Goal: Transaction & Acquisition: Purchase product/service

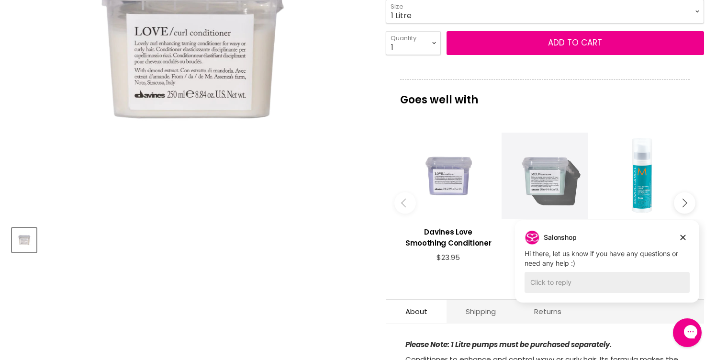
scroll to position [277, 0]
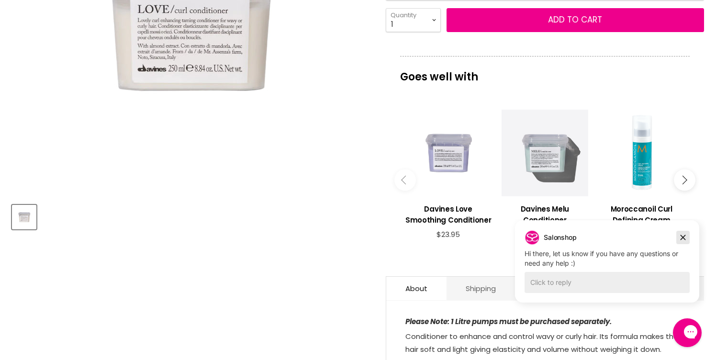
click at [682, 237] on icon "Dismiss campaign" at bounding box center [682, 237] width 5 height 5
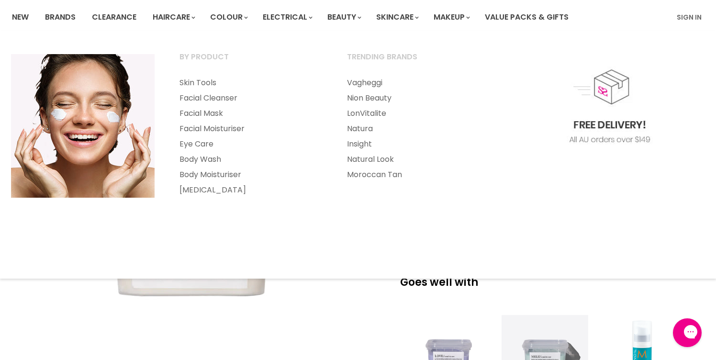
scroll to position [109, 0]
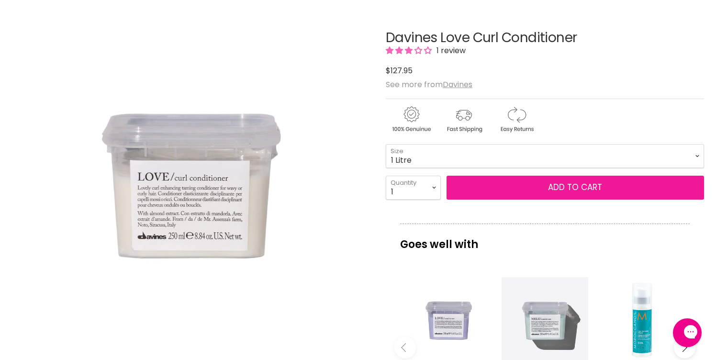
click at [530, 188] on button "Add to cart" at bounding box center [574, 188] width 257 height 24
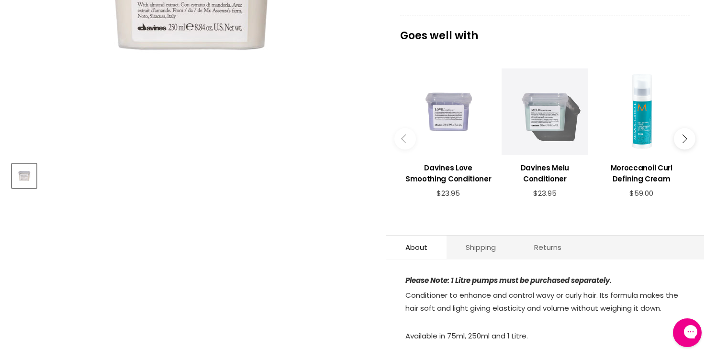
scroll to position [325, 0]
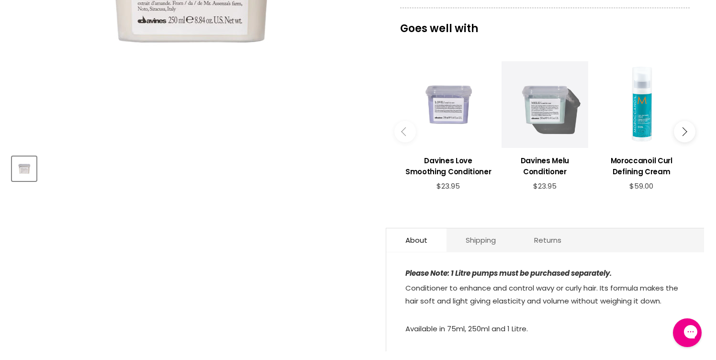
click at [404, 134] on button "Main content" at bounding box center [405, 132] width 22 height 22
click at [687, 133] on button "Main content" at bounding box center [685, 132] width 22 height 22
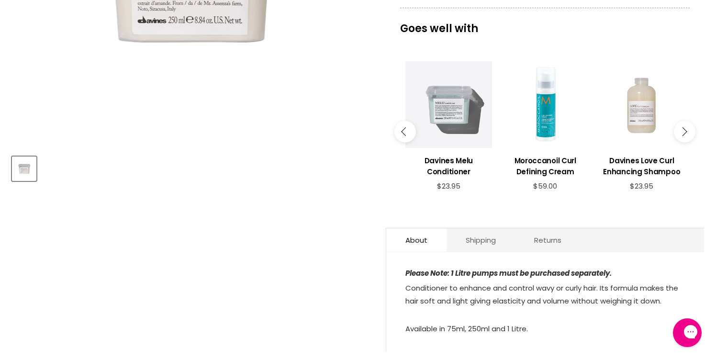
click at [687, 133] on button "Main content" at bounding box center [685, 132] width 22 height 22
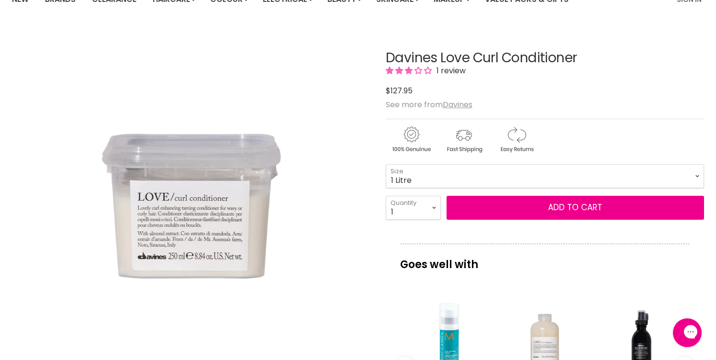
scroll to position [0, 0]
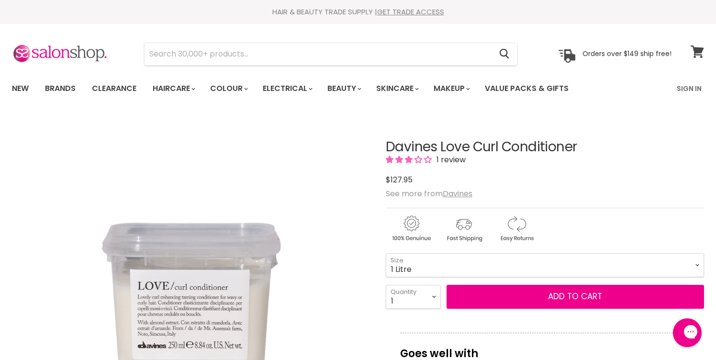
click at [698, 50] on span at bounding box center [703, 46] width 11 height 11
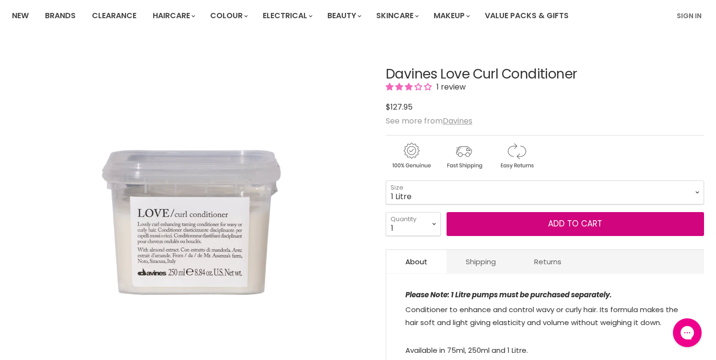
click at [512, 221] on button "Add to cart" at bounding box center [574, 224] width 257 height 24
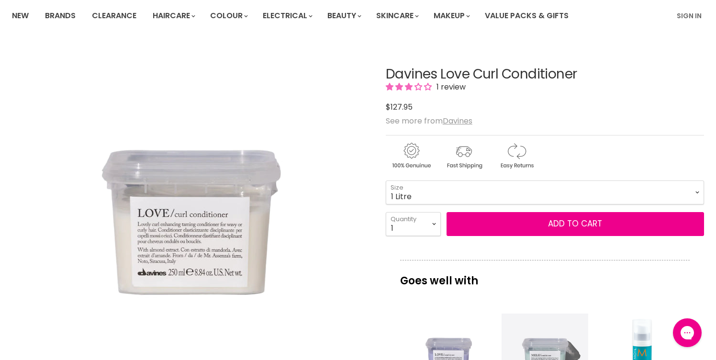
click at [611, 104] on div "$127.95" at bounding box center [545, 106] width 318 height 13
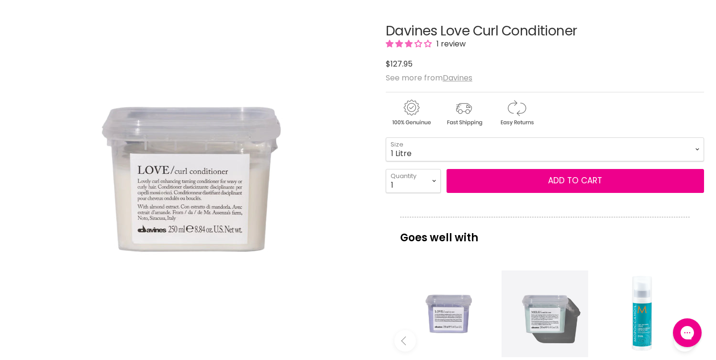
scroll to position [170, 0]
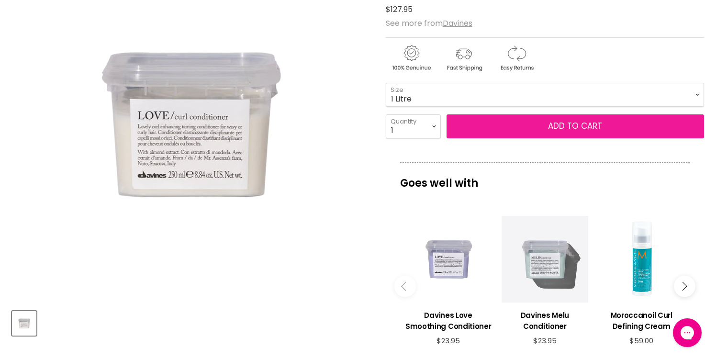
click at [574, 127] on span "Add to cart" at bounding box center [575, 125] width 54 height 11
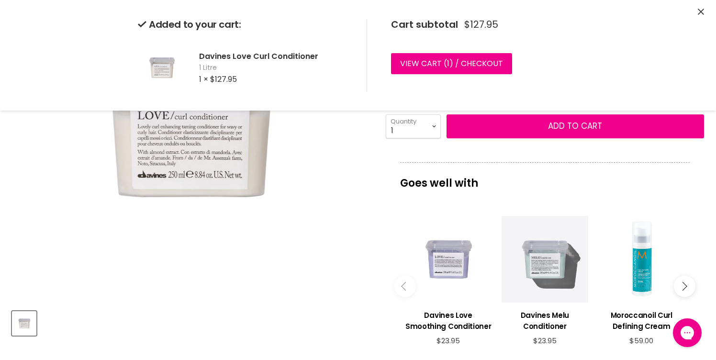
click at [700, 13] on icon "Close" at bounding box center [701, 12] width 6 height 6
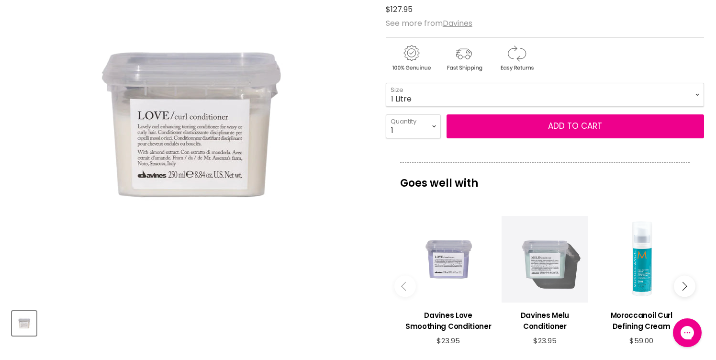
click at [684, 289] on button "Main content" at bounding box center [685, 287] width 22 height 22
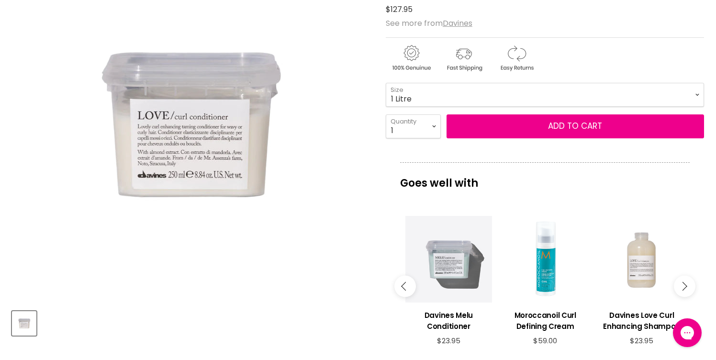
click at [684, 289] on button "Main content" at bounding box center [685, 287] width 22 height 22
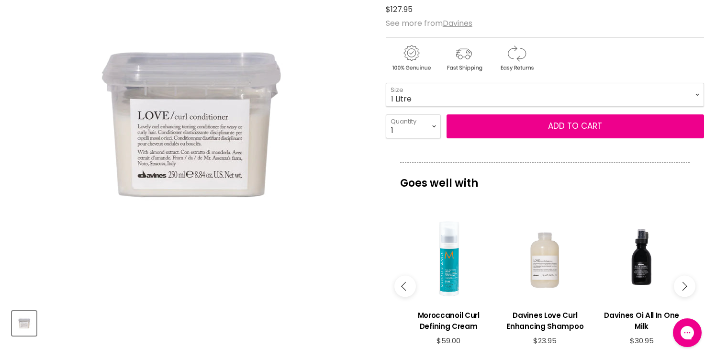
click at [551, 262] on div "Main content" at bounding box center [544, 259] width 87 height 87
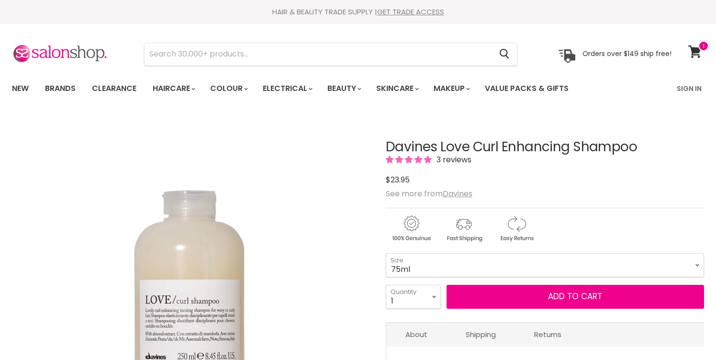
scroll to position [100, 0]
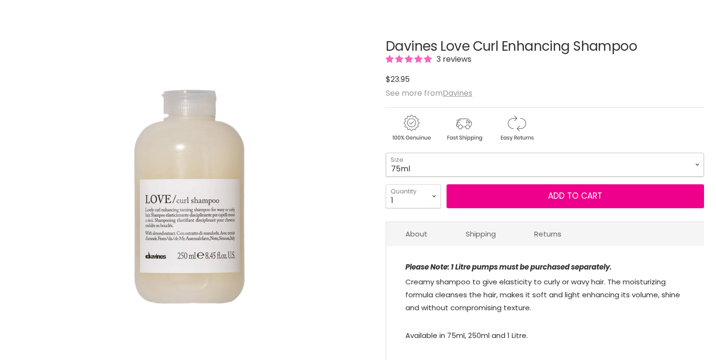
click at [416, 164] on select "75ml 250ml 1 Litre" at bounding box center [545, 165] width 318 height 24
click at [386, 153] on select "75ml 250ml 1 Litre" at bounding box center [545, 165] width 318 height 24
click at [418, 167] on select "75ml 250ml 1 Litre" at bounding box center [545, 165] width 318 height 24
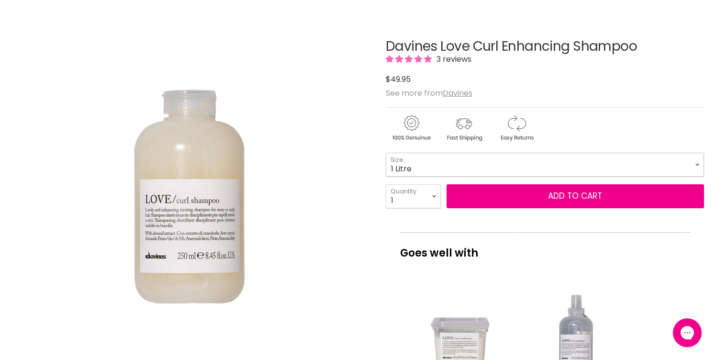
click at [386, 153] on select "75ml 250ml 1 Litre" at bounding box center [545, 165] width 318 height 24
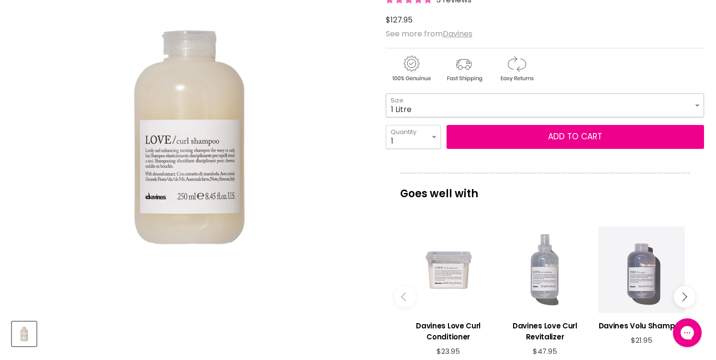
scroll to position [183, 0]
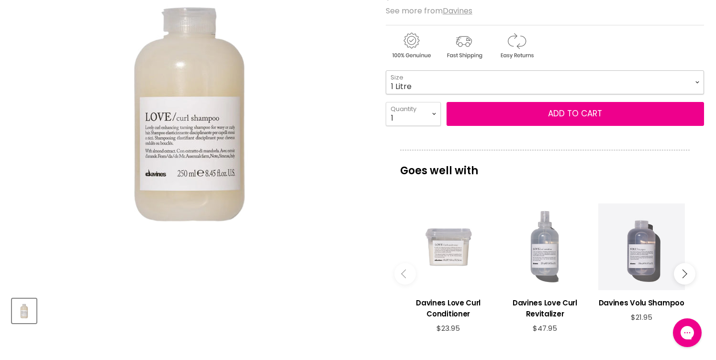
click at [425, 87] on select "75ml 250ml 1 Litre" at bounding box center [545, 82] width 318 height 24
click at [386, 70] on select "75ml 250ml 1 Litre" at bounding box center [545, 82] width 318 height 24
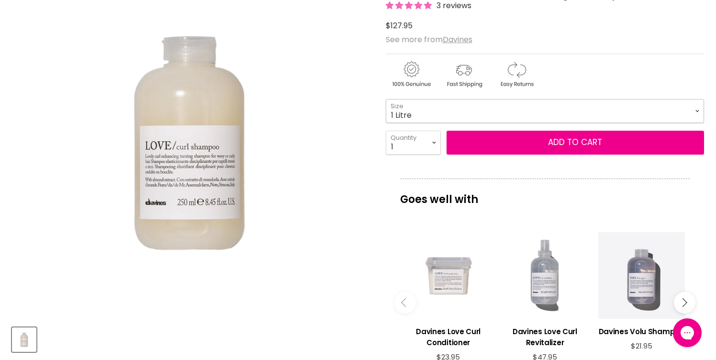
scroll to position [97, 0]
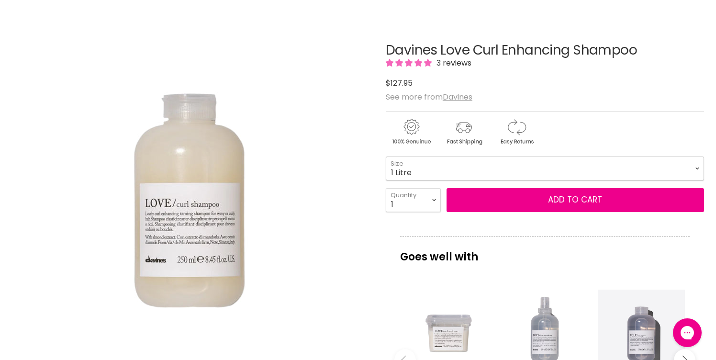
click at [397, 168] on select "75ml 250ml 1 Litre" at bounding box center [545, 168] width 318 height 24
click at [386, 156] on select "75ml 250ml 1 Litre" at bounding box center [545, 168] width 318 height 24
select select "250ml"
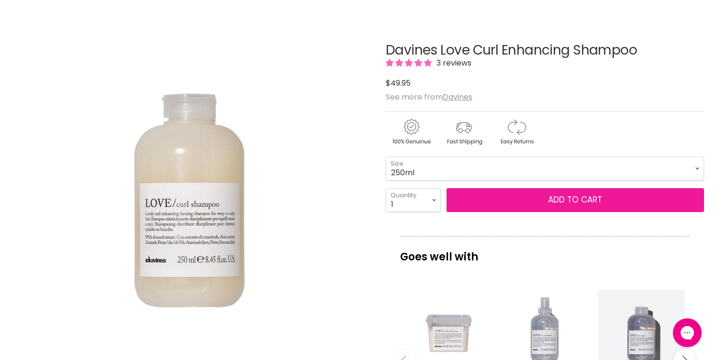
click at [580, 200] on button "Add to cart" at bounding box center [574, 200] width 257 height 24
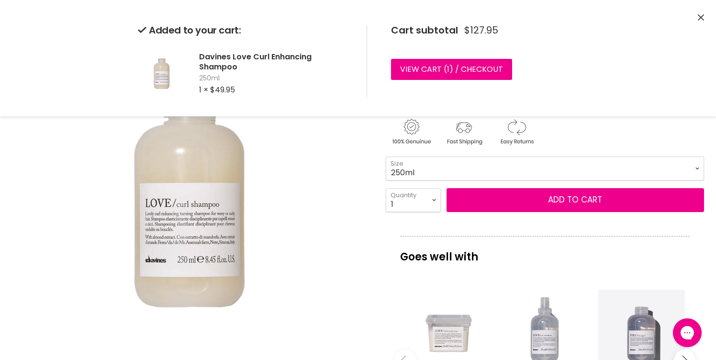
click at [699, 14] on icon "Close" at bounding box center [701, 17] width 6 height 6
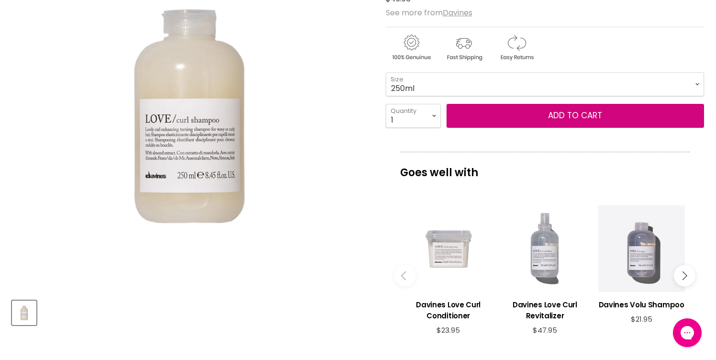
scroll to position [187, 0]
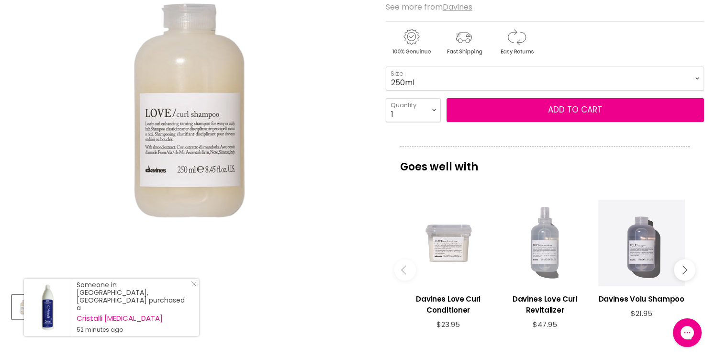
click at [547, 266] on div "Main content" at bounding box center [544, 242] width 87 height 87
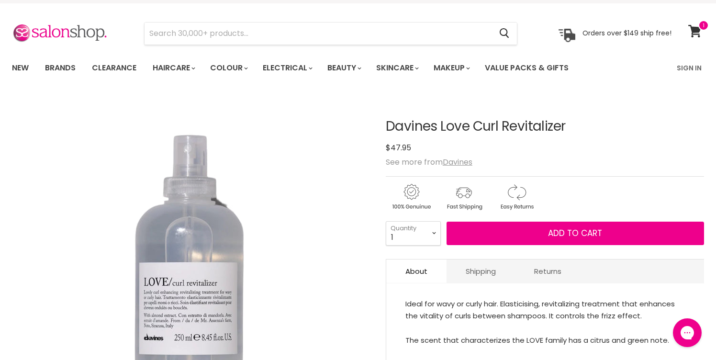
scroll to position [9, 0]
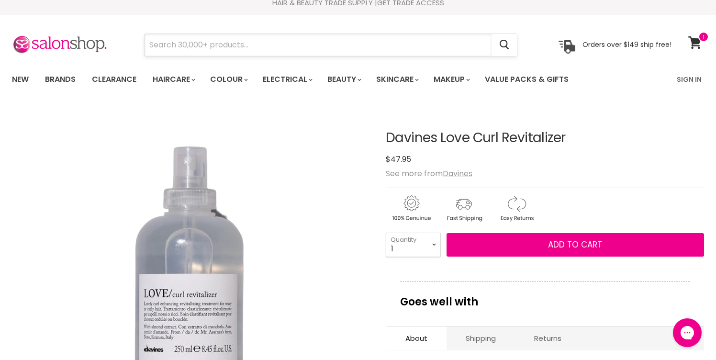
click at [180, 44] on input "Search" at bounding box center [317, 45] width 347 height 22
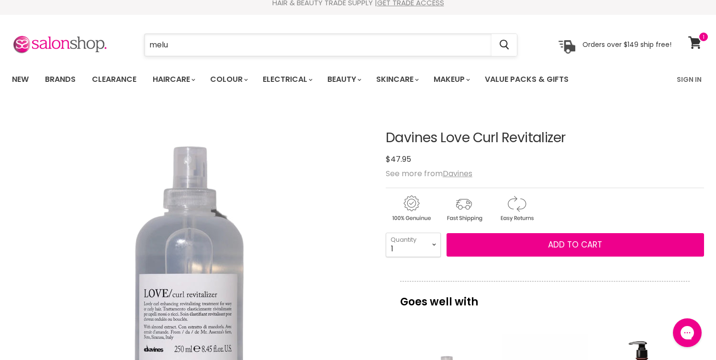
type input "melu"
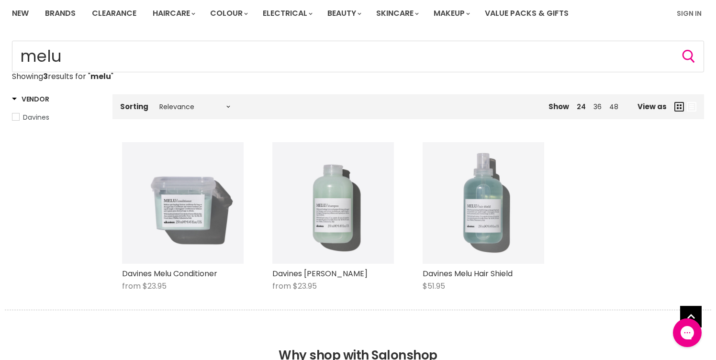
click at [475, 221] on img "Main content" at bounding box center [483, 203] width 122 height 122
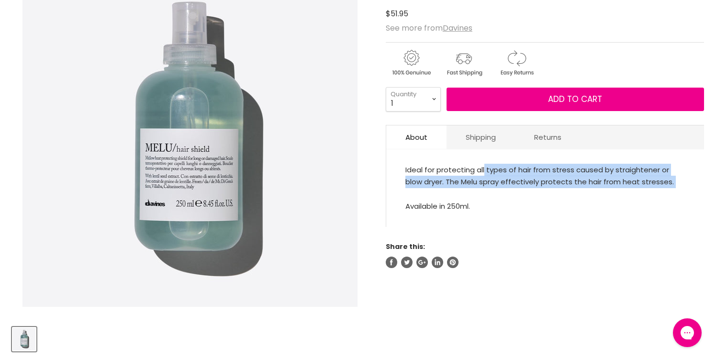
drag, startPoint x: 0, startPoint y: 0, endPoint x: 483, endPoint y: 188, distance: 518.3
click at [483, 188] on div "Ideal for protecting all types of hair from stress caused by straightener or bl…" at bounding box center [544, 188] width 279 height 49
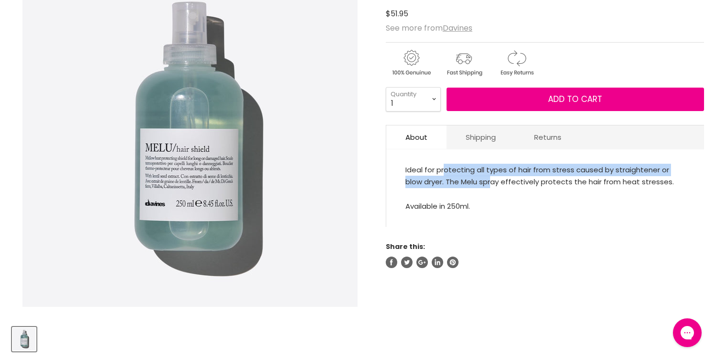
drag, startPoint x: 491, startPoint y: 185, endPoint x: 444, endPoint y: 173, distance: 48.7
click at [444, 173] on span "Ideal for protecting all types of hair from stress caused by straightener or bl…" at bounding box center [539, 176] width 268 height 22
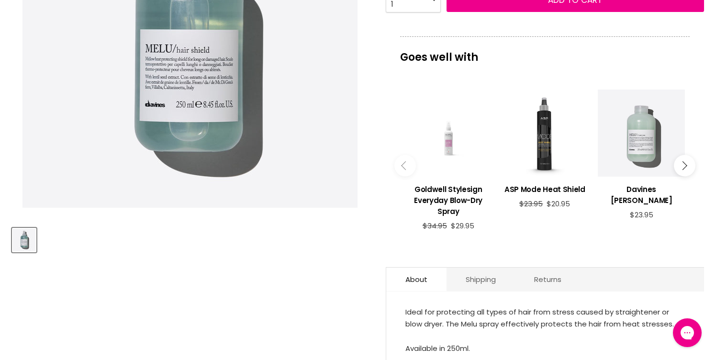
scroll to position [290, 0]
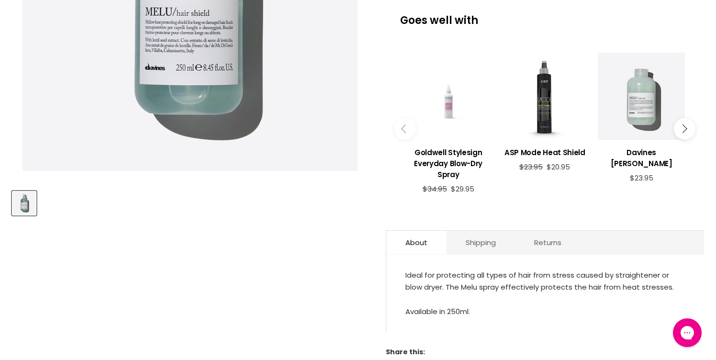
click at [687, 131] on button "Main content" at bounding box center [685, 129] width 22 height 22
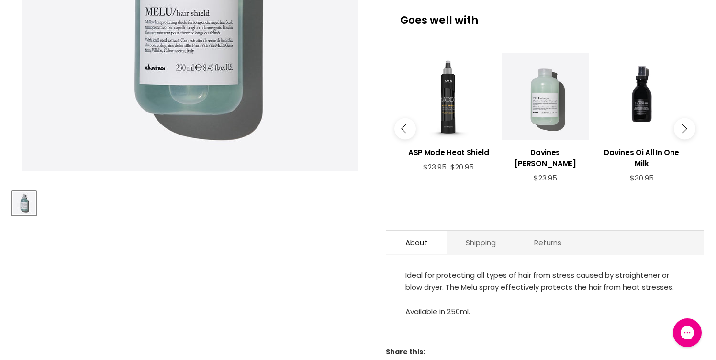
click at [687, 131] on button "Main content" at bounding box center [685, 129] width 22 height 22
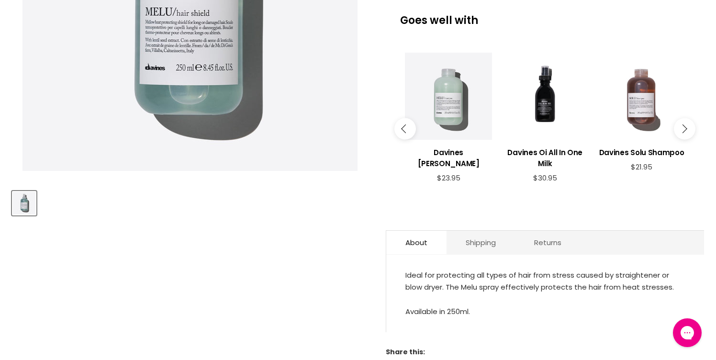
click at [687, 131] on button "Main content" at bounding box center [685, 129] width 22 height 22
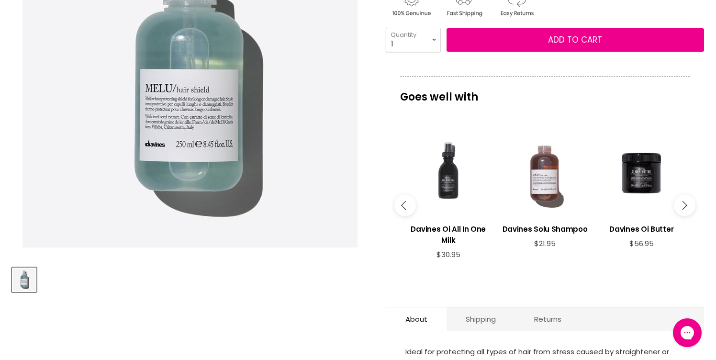
scroll to position [180, 0]
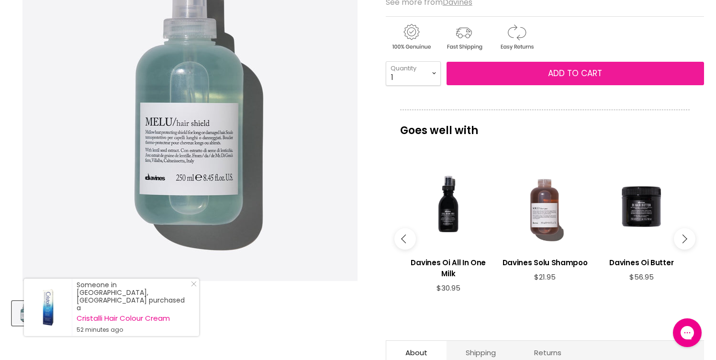
click at [563, 71] on span "Add to cart" at bounding box center [575, 72] width 54 height 11
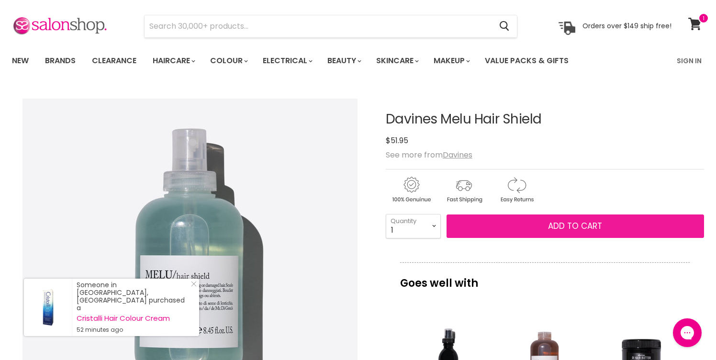
scroll to position [0, 0]
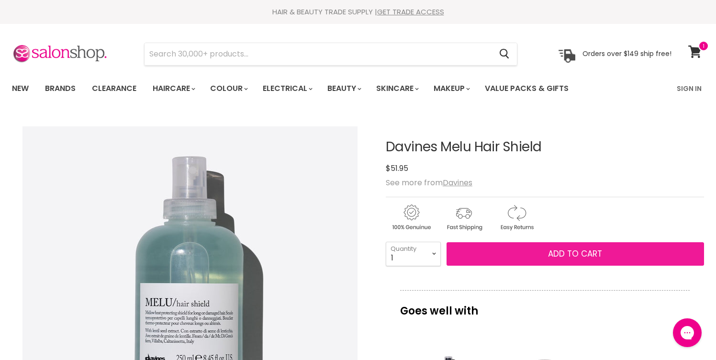
click at [592, 252] on span "Add to cart" at bounding box center [575, 253] width 54 height 11
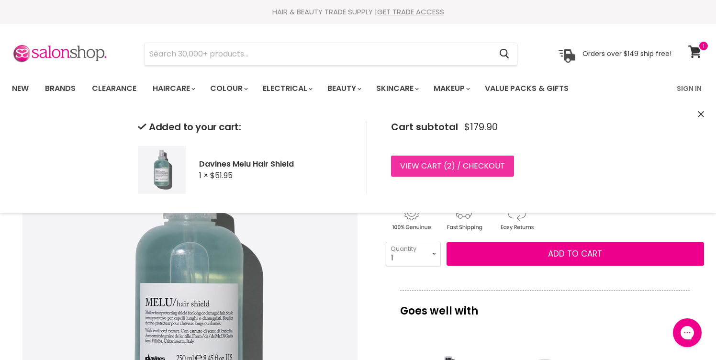
click at [475, 162] on link "View cart ( 2 ) / Checkout" at bounding box center [452, 165] width 123 height 21
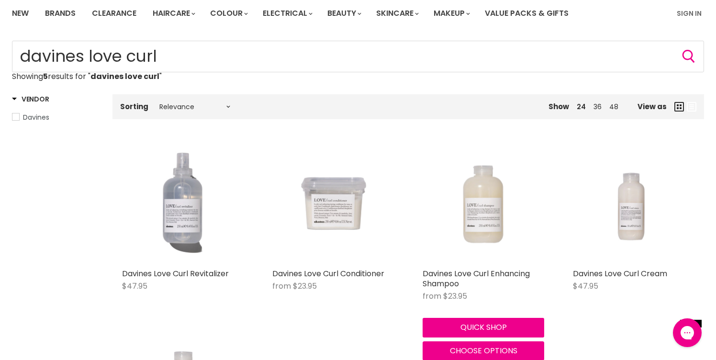
click at [492, 207] on img "Main content" at bounding box center [483, 203] width 122 height 122
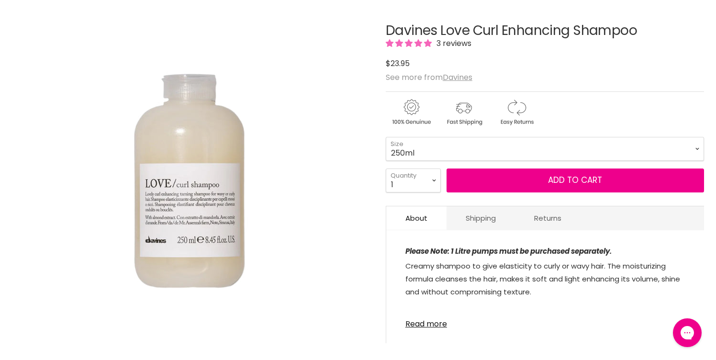
click at [386, 137] on select "75ml 250ml 1 Litre" at bounding box center [545, 149] width 318 height 24
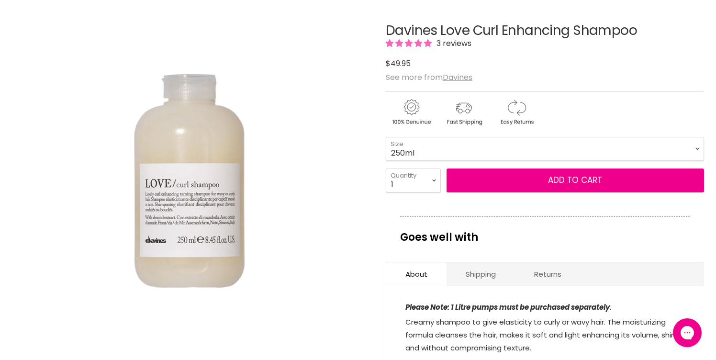
click at [411, 154] on select "75ml 250ml 1 Litre" at bounding box center [545, 149] width 318 height 24
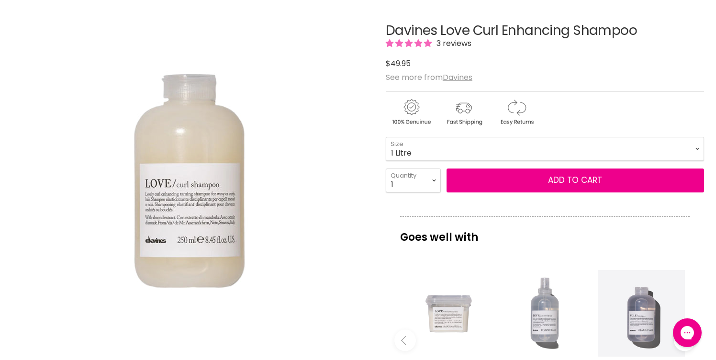
click at [386, 137] on select "75ml 250ml 1 Litre" at bounding box center [545, 149] width 318 height 24
select select "1 Litre"
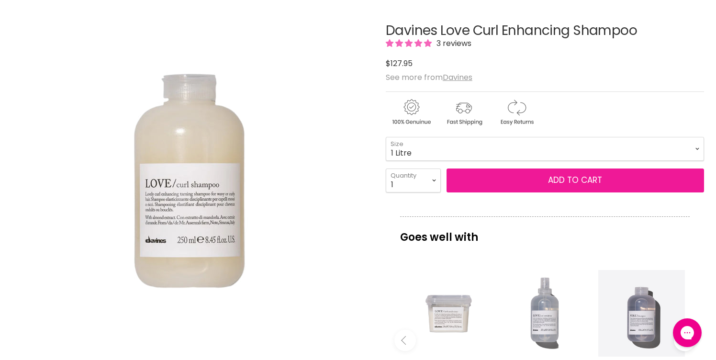
click at [565, 174] on button "Add to cart" at bounding box center [574, 180] width 257 height 24
click at [565, 177] on button "Add to cart" at bounding box center [574, 180] width 257 height 24
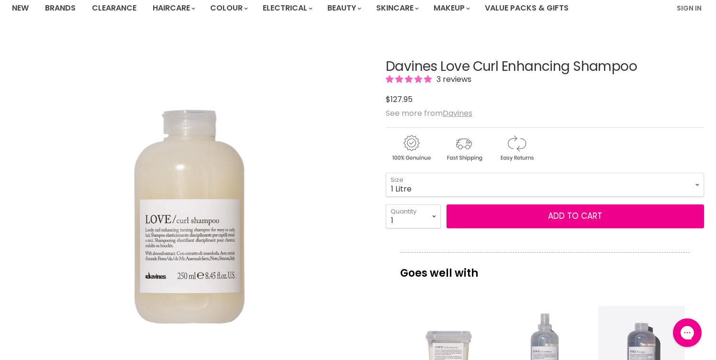
scroll to position [69, 0]
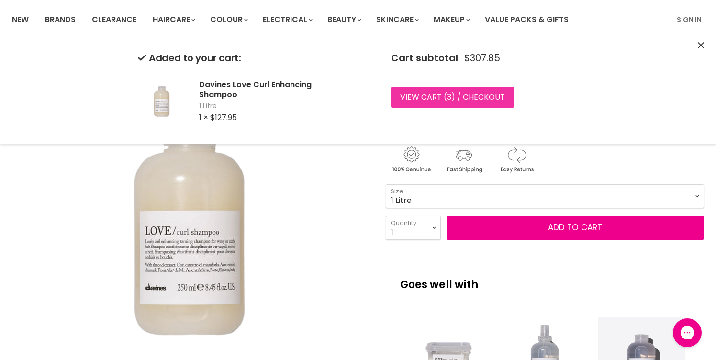
click at [449, 99] on span "3" at bounding box center [449, 96] width 4 height 11
click at [496, 100] on link "View cart ( 3 ) / Checkout" at bounding box center [452, 97] width 123 height 21
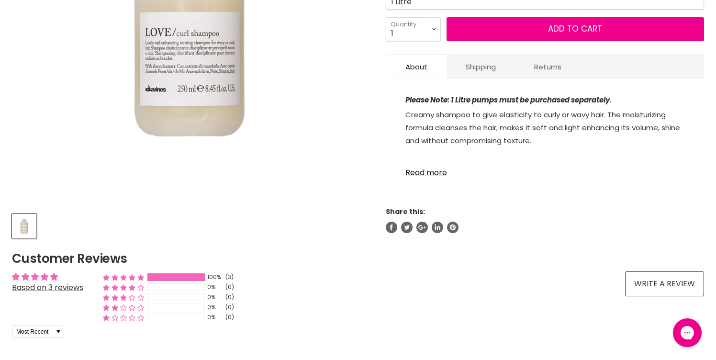
scroll to position [242, 0]
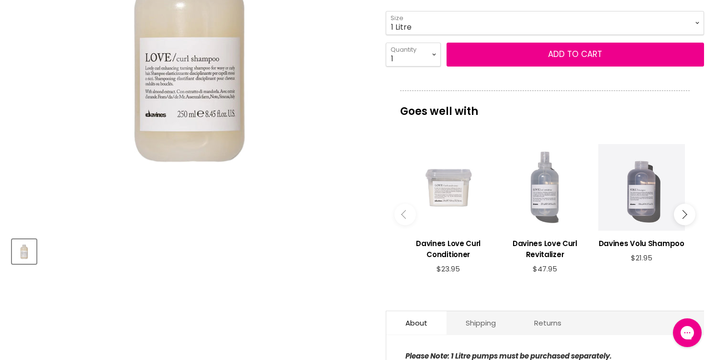
click at [465, 193] on div "Main content" at bounding box center [448, 187] width 87 height 87
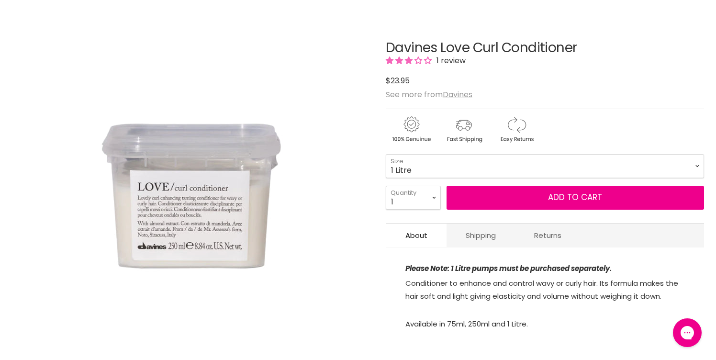
click at [386, 154] on select "75ml 250ml 1 Litre" at bounding box center [545, 166] width 318 height 24
select select "1 Litre"
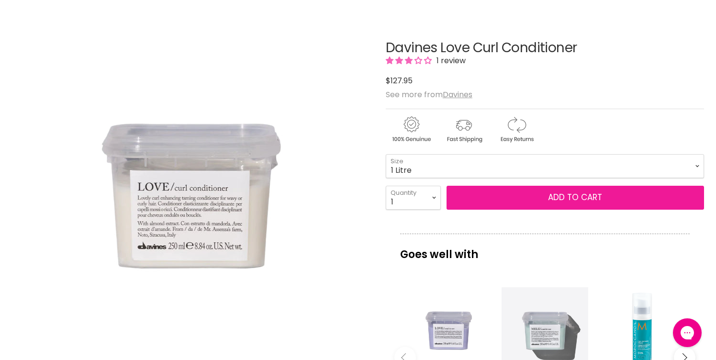
click at [584, 196] on button "Add to cart" at bounding box center [574, 198] width 257 height 24
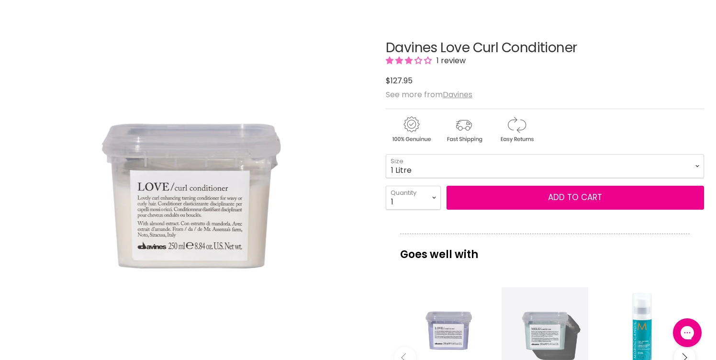
click at [515, 271] on div "Goes well with imageUrl Davines Love Smoothing Conditioner $23.95 imageUrl Davi…" at bounding box center [545, 336] width 318 height 206
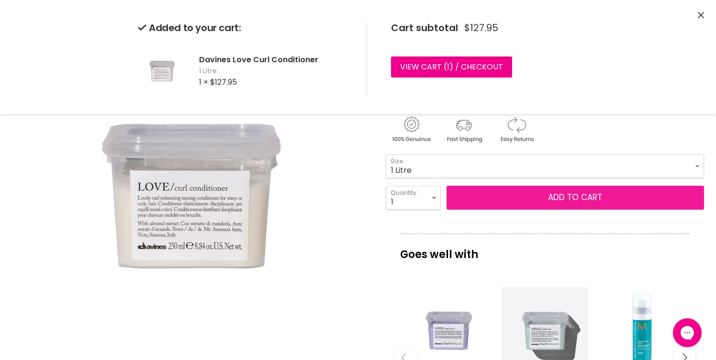
click at [554, 197] on button "Add to cart" at bounding box center [574, 198] width 257 height 24
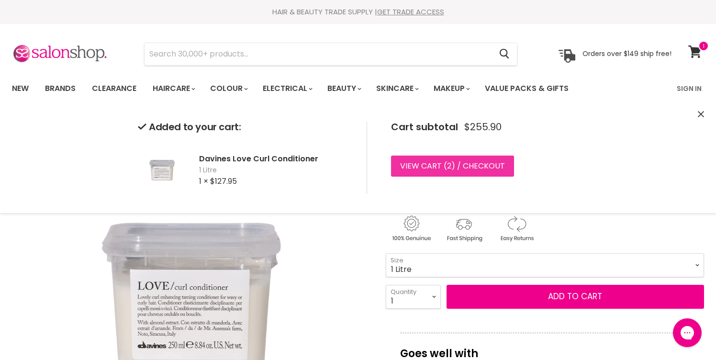
click at [442, 161] on link "View cart ( 2 ) / Checkout" at bounding box center [452, 165] width 123 height 21
